Goal: Transaction & Acquisition: Book appointment/travel/reservation

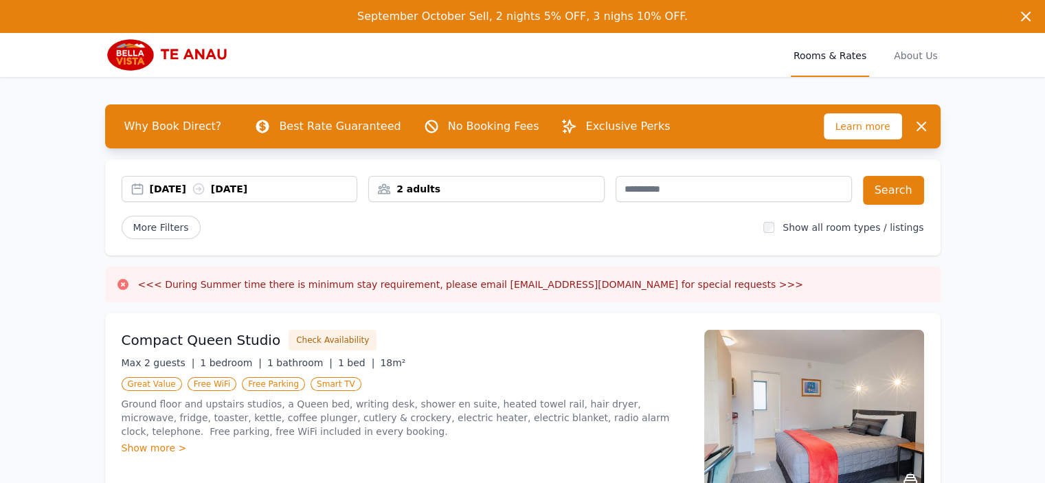
click at [265, 195] on div "[DATE] [DATE]" at bounding box center [253, 189] width 207 height 14
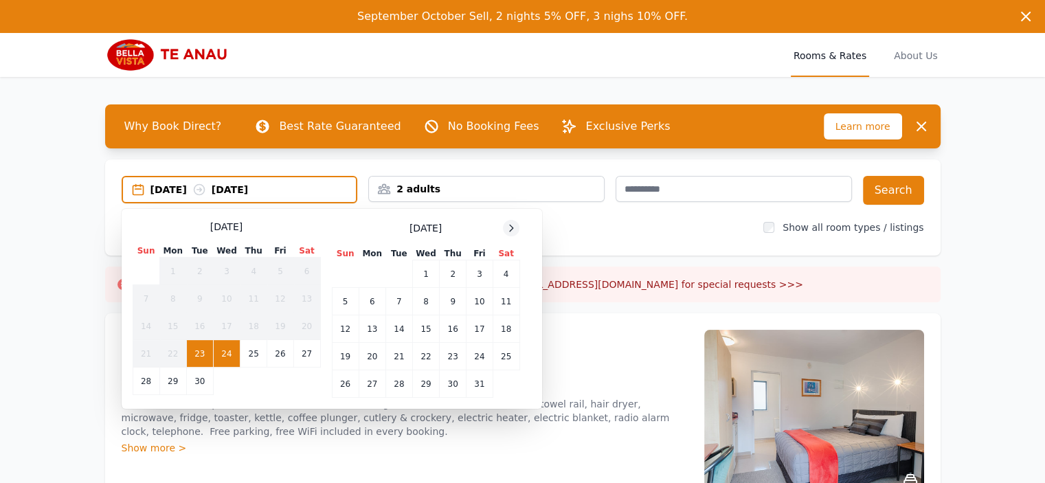
click at [503, 227] on div "[DATE]" at bounding box center [426, 228] width 188 height 16
click at [507, 229] on icon at bounding box center [511, 228] width 11 height 11
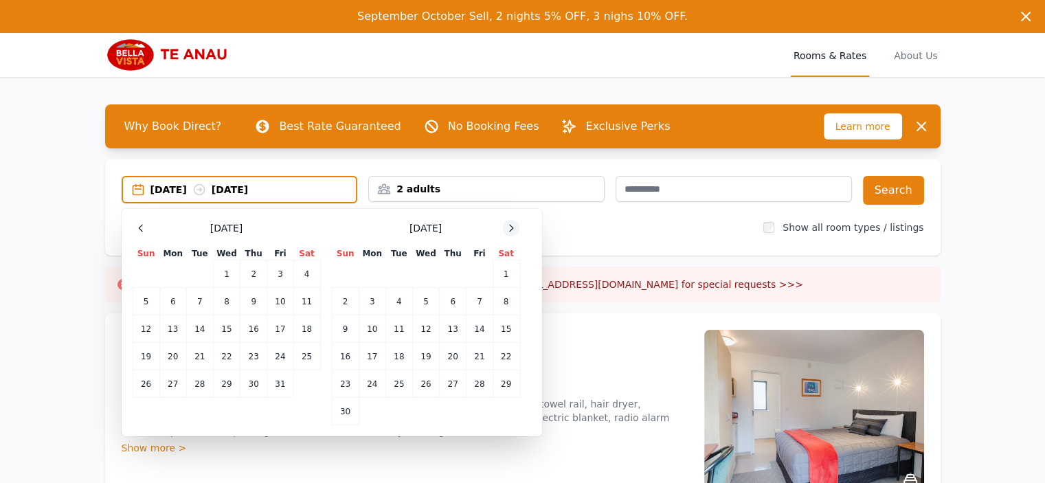
click at [507, 229] on icon at bounding box center [511, 228] width 11 height 11
click at [379, 273] on td "1" at bounding box center [372, 273] width 27 height 27
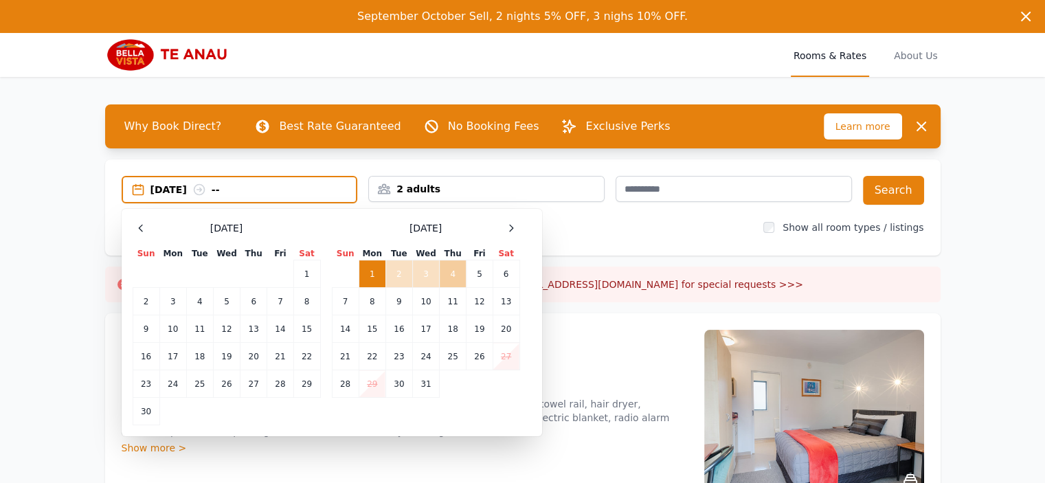
click at [448, 273] on td "4" at bounding box center [453, 273] width 27 height 27
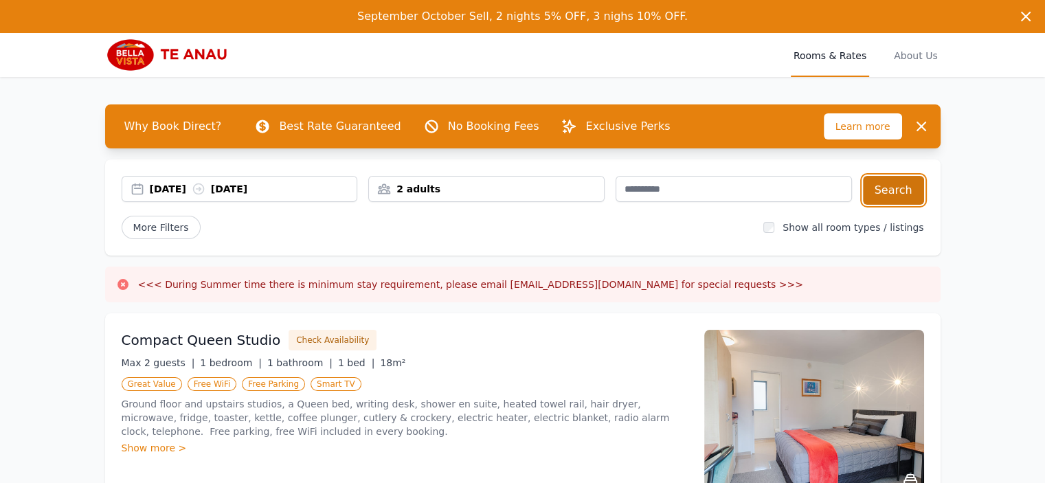
click at [885, 189] on button "Search" at bounding box center [893, 190] width 61 height 29
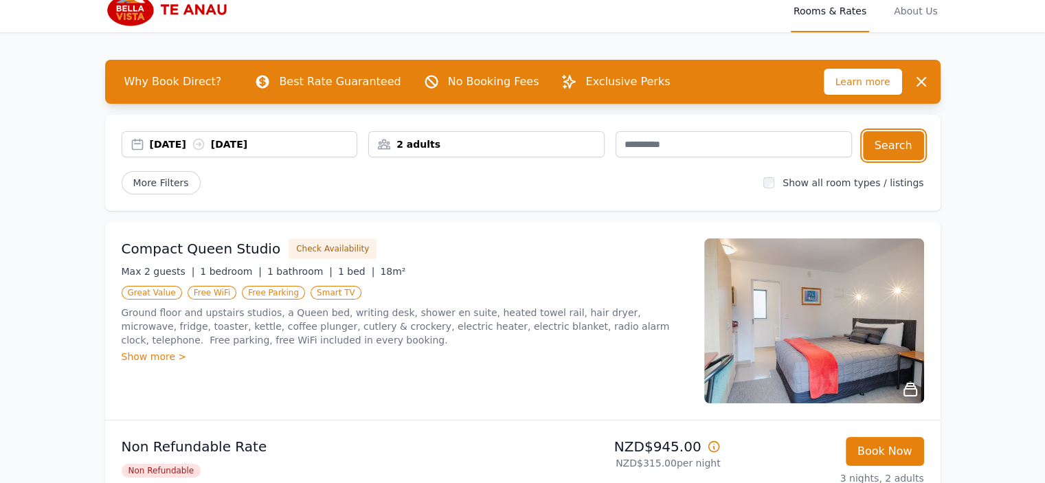
scroll to position [69, 0]
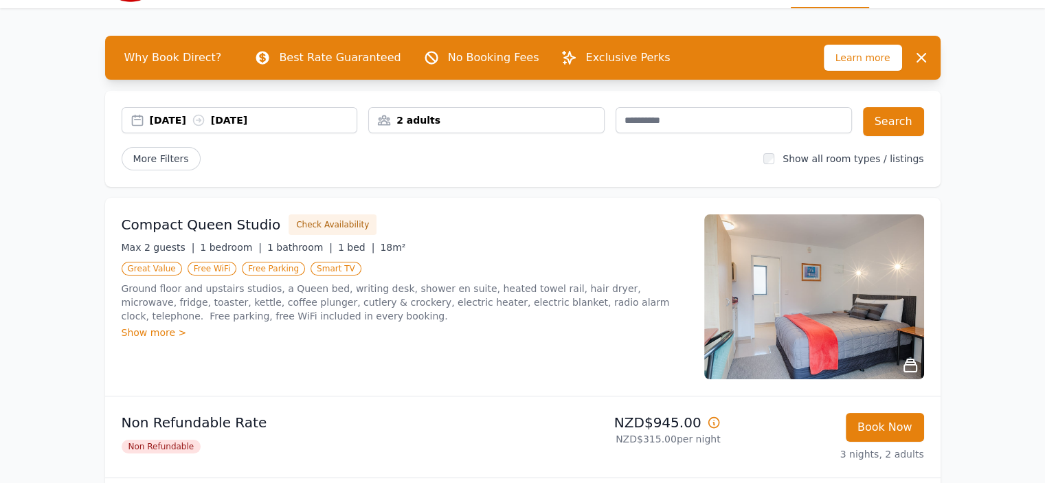
click at [157, 332] on div "Show more >" at bounding box center [405, 333] width 566 height 14
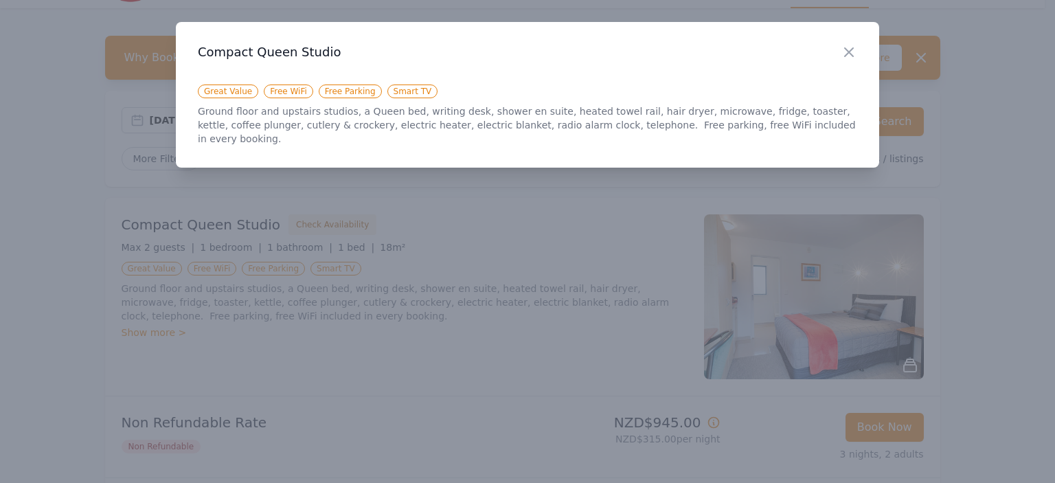
click at [860, 56] on div "Close" at bounding box center [860, 43] width 38 height 43
click at [855, 58] on icon "button" at bounding box center [849, 52] width 16 height 16
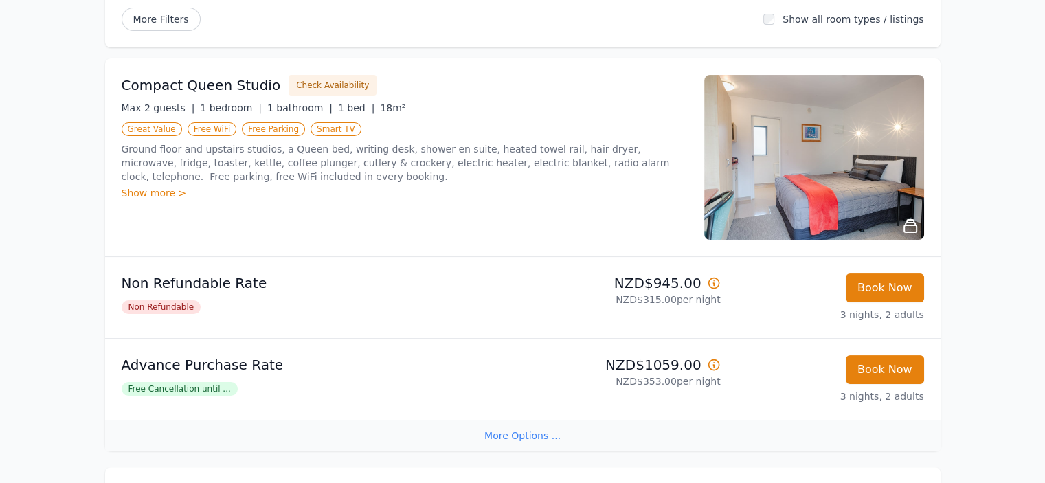
scroll to position [206, 0]
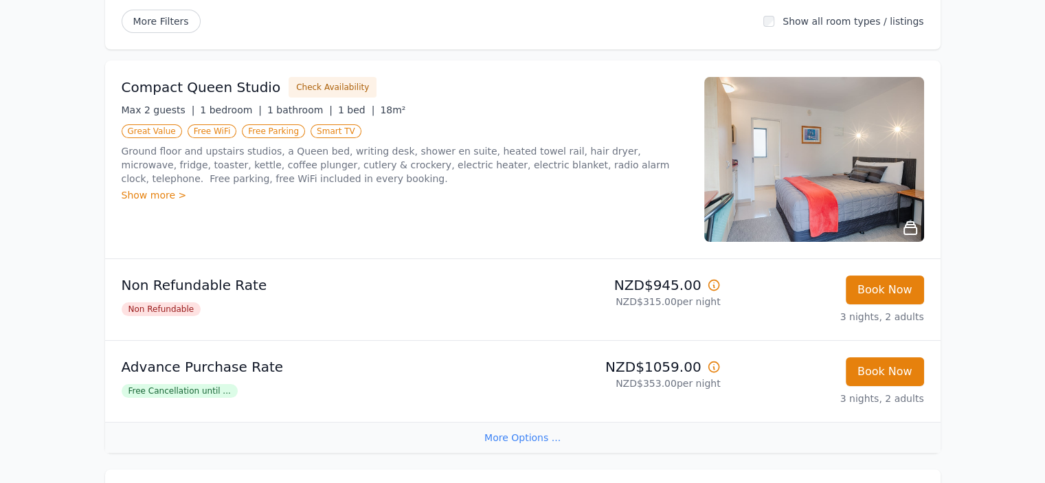
click at [817, 163] on img at bounding box center [814, 159] width 220 height 165
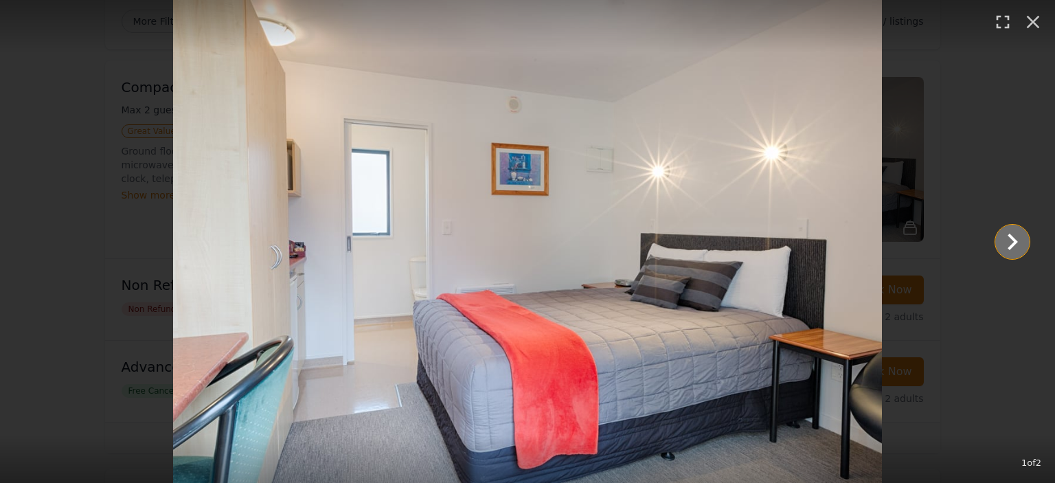
click at [1016, 240] on icon "Show slide 2 of 2" at bounding box center [1013, 242] width 10 height 16
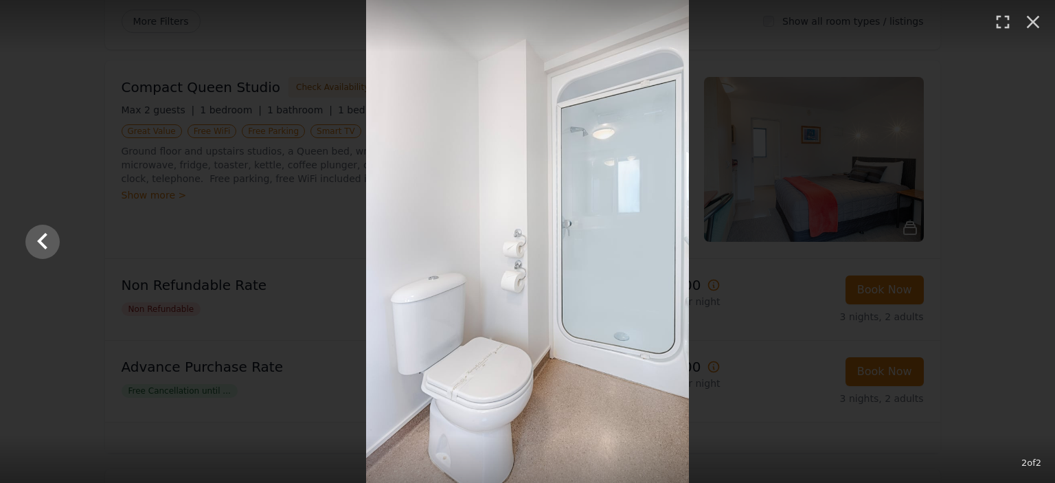
click at [1016, 240] on div at bounding box center [527, 241] width 1033 height 483
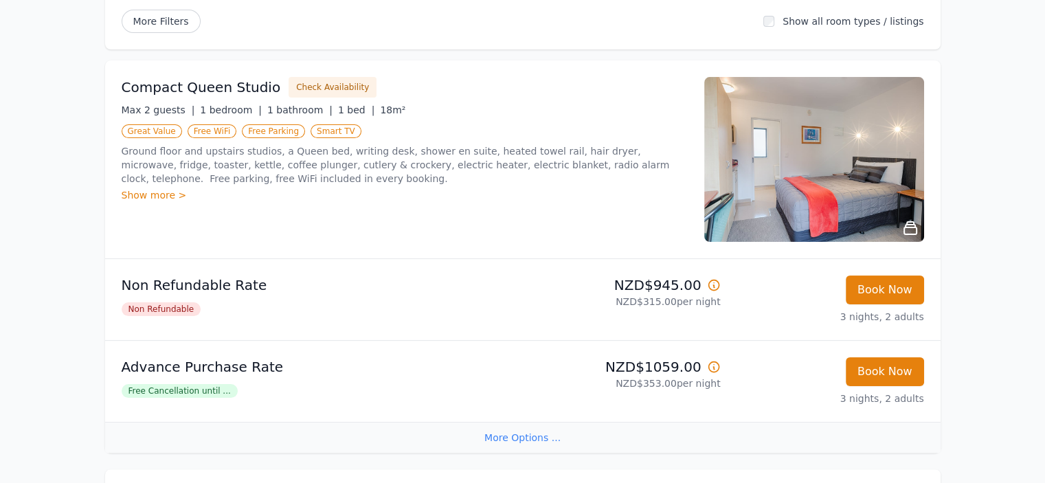
click at [821, 174] on img at bounding box center [814, 159] width 220 height 165
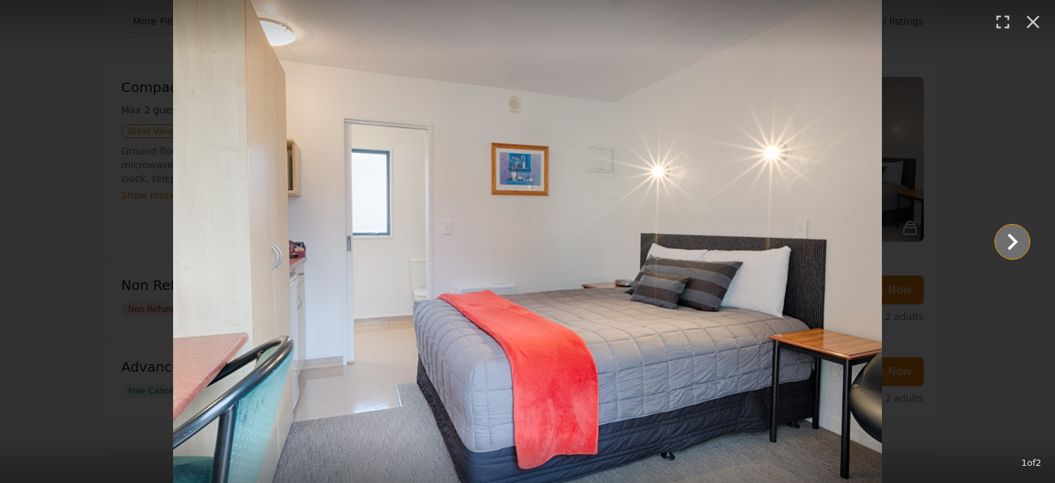
click at [1006, 242] on icon "Show slide 2 of 2" at bounding box center [1012, 241] width 33 height 33
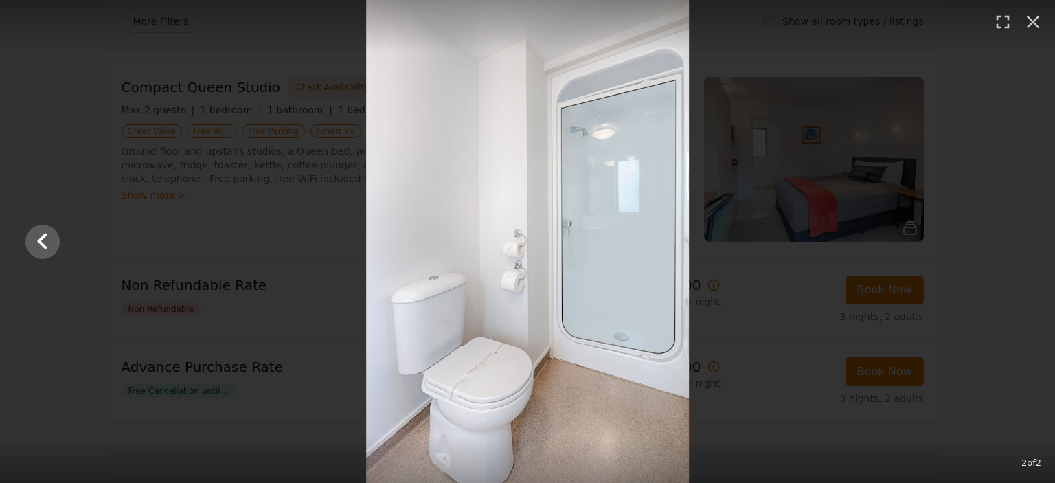
click at [975, 165] on div at bounding box center [528, 241] width 1033 height 483
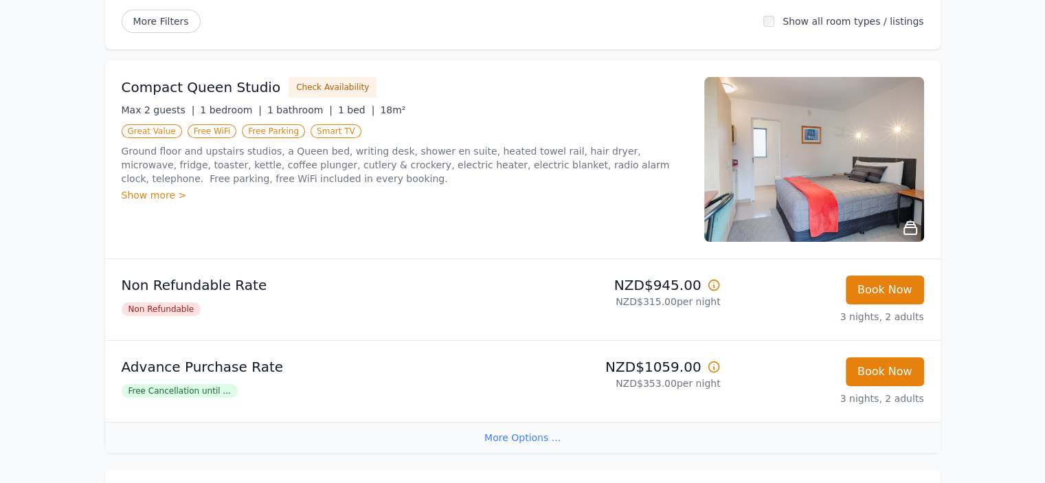
scroll to position [550, 0]
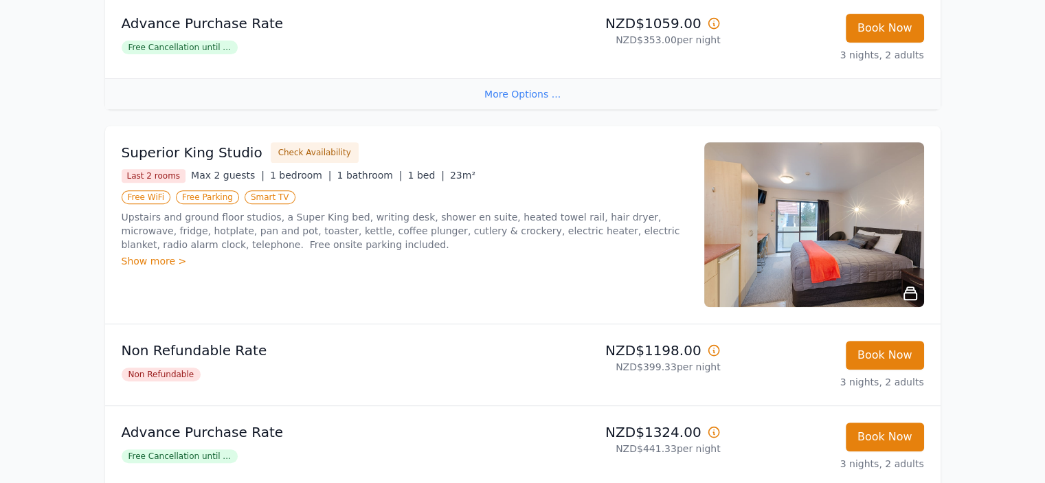
click at [833, 241] on img at bounding box center [814, 224] width 220 height 165
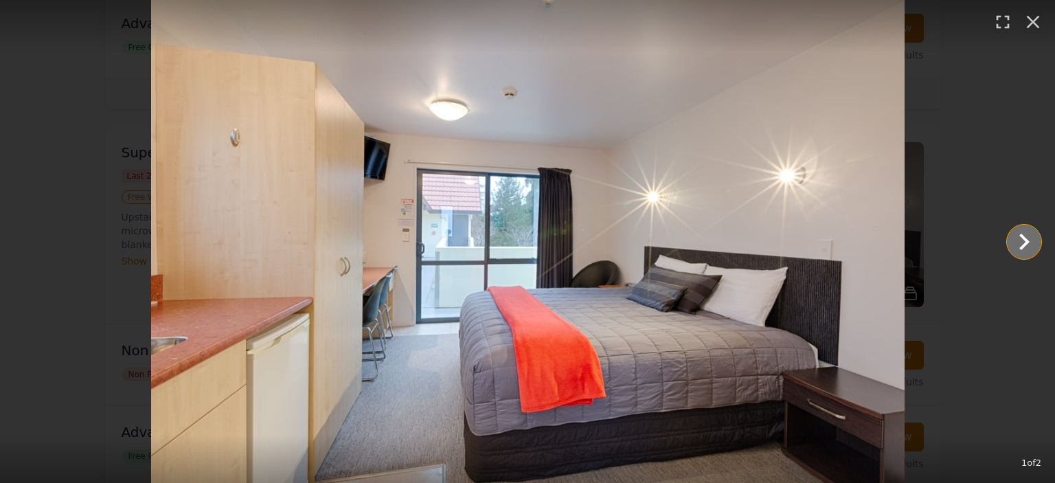
click at [1008, 236] on icon "Show slide 2 of 2" at bounding box center [1024, 241] width 33 height 33
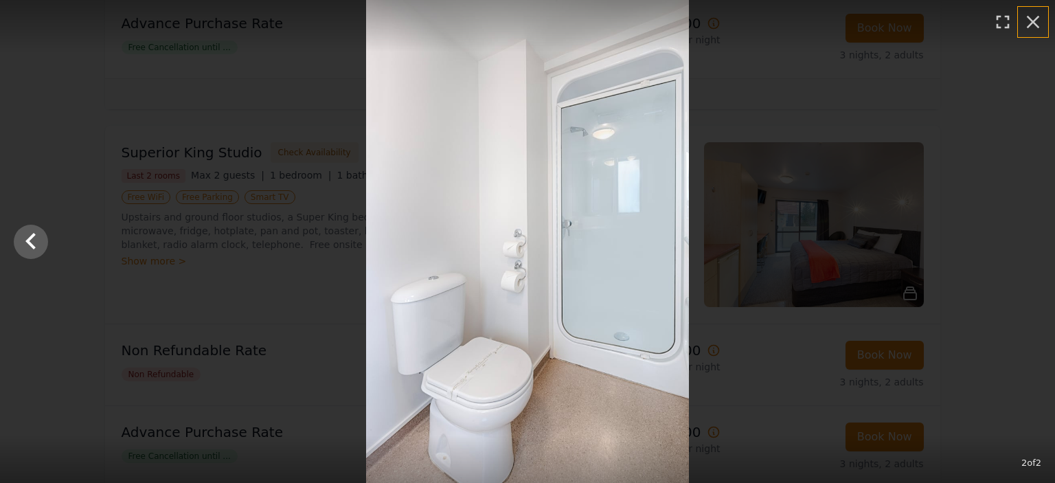
drag, startPoint x: 1027, startPoint y: 21, endPoint x: 1025, endPoint y: 32, distance: 10.5
click at [1028, 21] on icon "button" at bounding box center [1033, 22] width 22 height 22
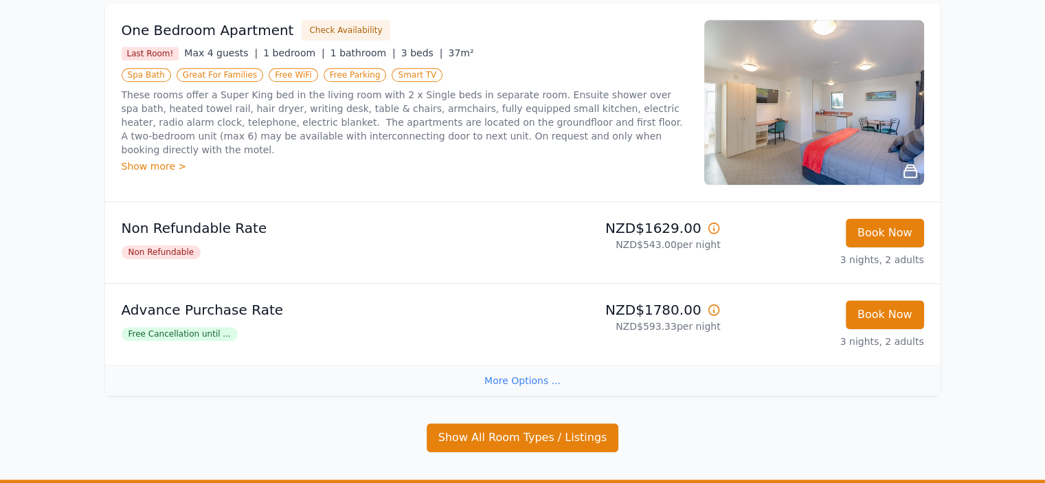
scroll to position [1643, 0]
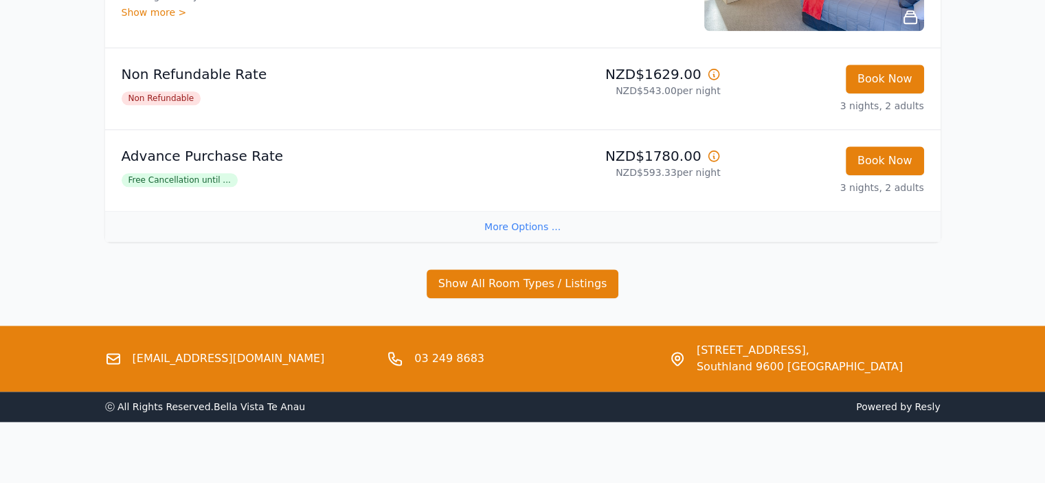
click at [554, 224] on div "More Options ..." at bounding box center [522, 226] width 835 height 31
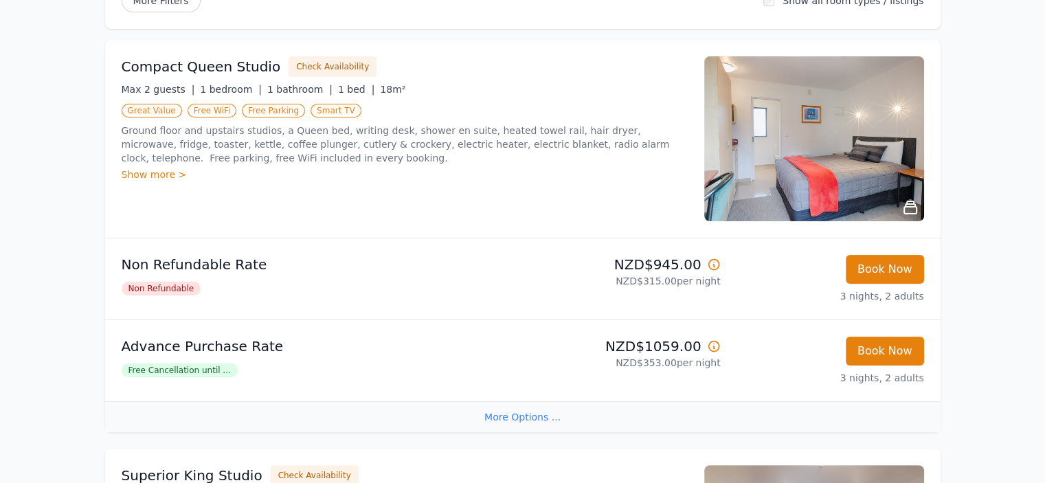
scroll to position [307, 0]
